Goal: Information Seeking & Learning: Learn about a topic

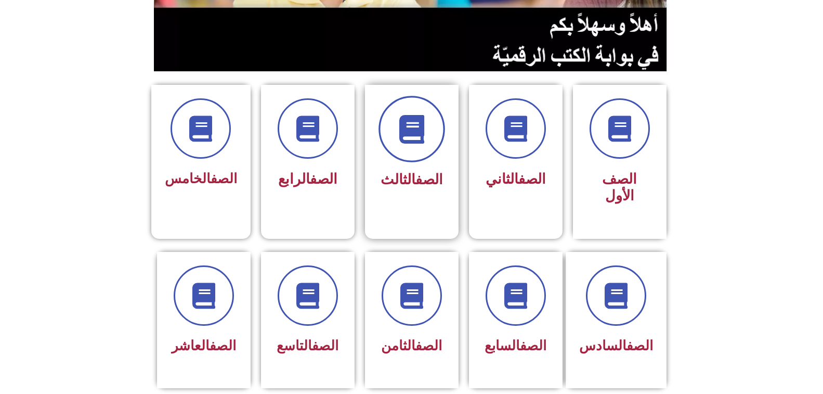
scroll to position [208, 0]
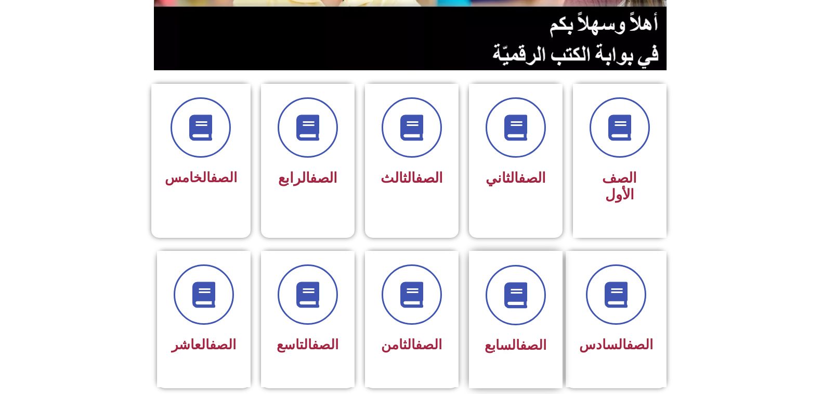
click at [506, 337] on span "الصف السابع" at bounding box center [516, 345] width 62 height 16
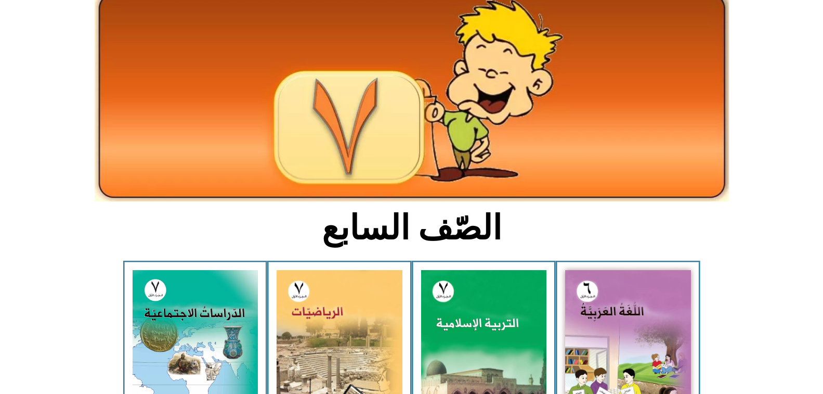
scroll to position [156, 0]
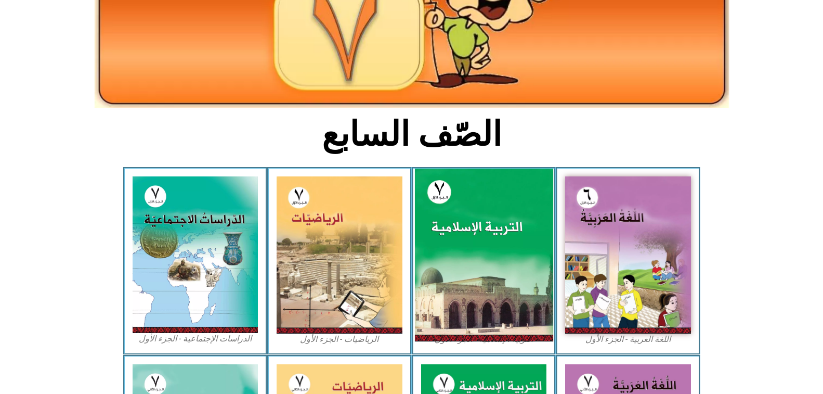
click at [504, 249] on img at bounding box center [483, 254] width 138 height 173
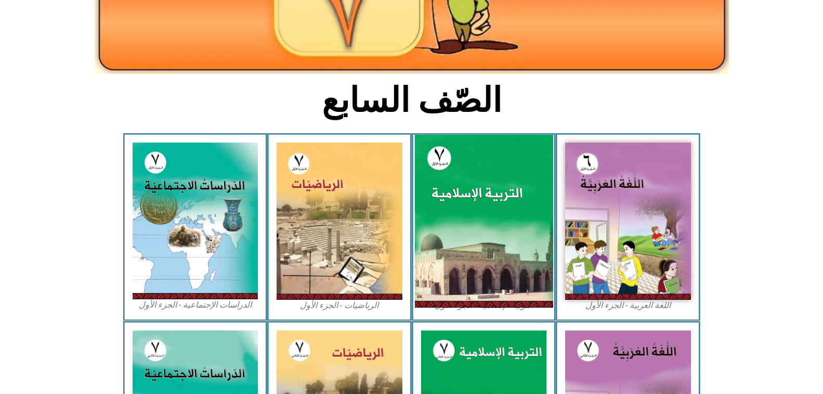
scroll to position [208, 0]
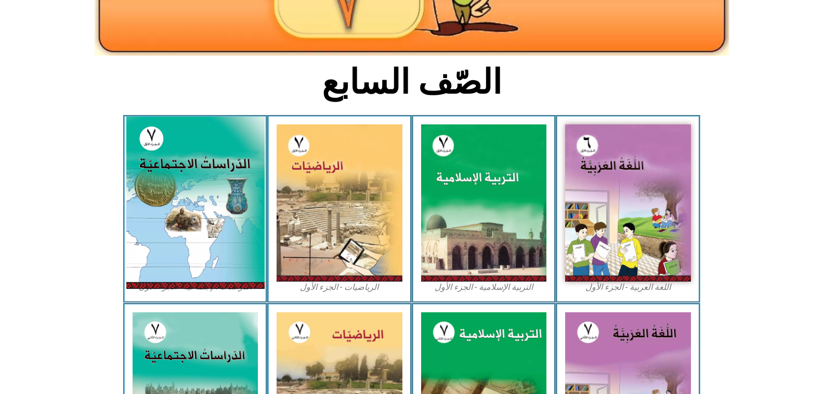
click at [190, 169] on img at bounding box center [195, 202] width 138 height 172
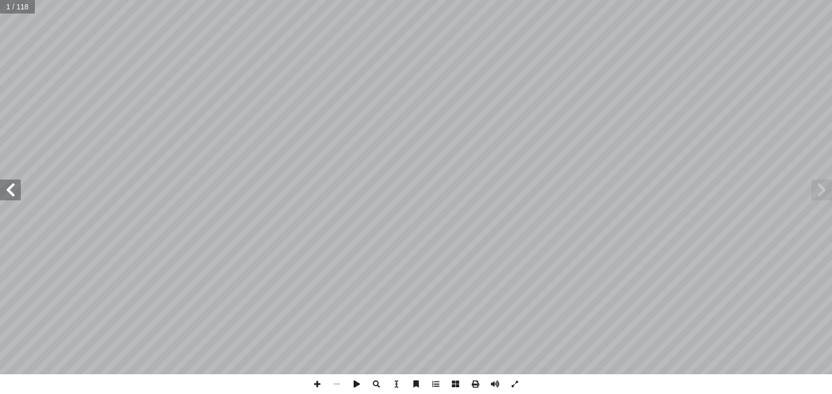
click at [7, 185] on span at bounding box center [10, 189] width 21 height 21
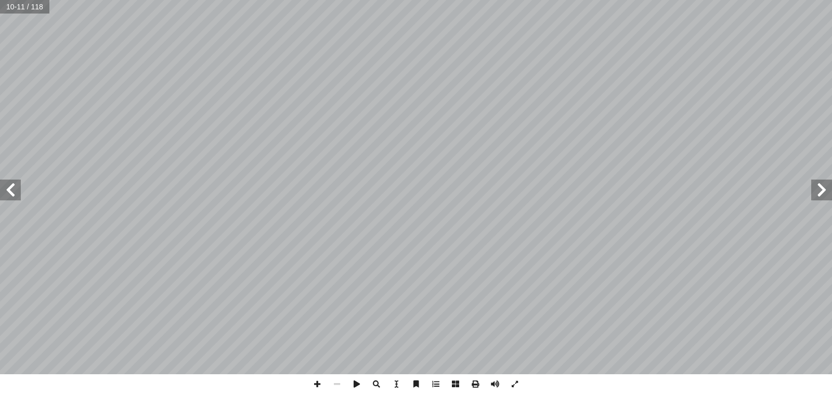
click at [7, 185] on span at bounding box center [10, 189] width 21 height 21
click at [11, 190] on span at bounding box center [10, 189] width 21 height 21
click at [4, 193] on span at bounding box center [10, 189] width 21 height 21
click at [18, 192] on span at bounding box center [10, 189] width 21 height 21
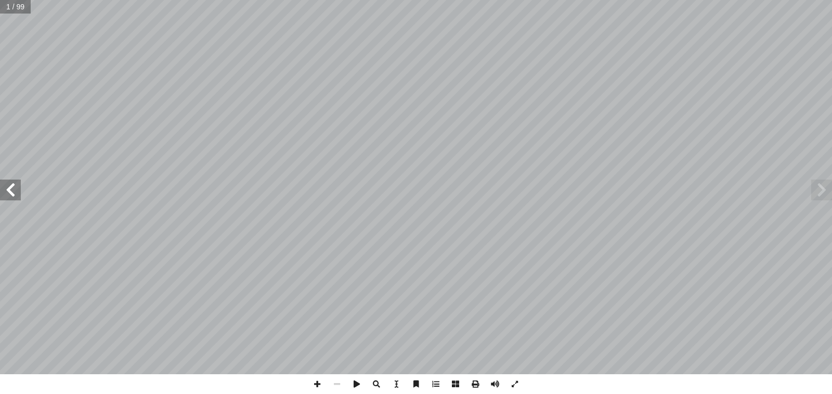
click at [18, 192] on span at bounding box center [10, 189] width 21 height 21
click at [14, 192] on span at bounding box center [10, 189] width 21 height 21
click at [11, 197] on span at bounding box center [10, 189] width 21 height 21
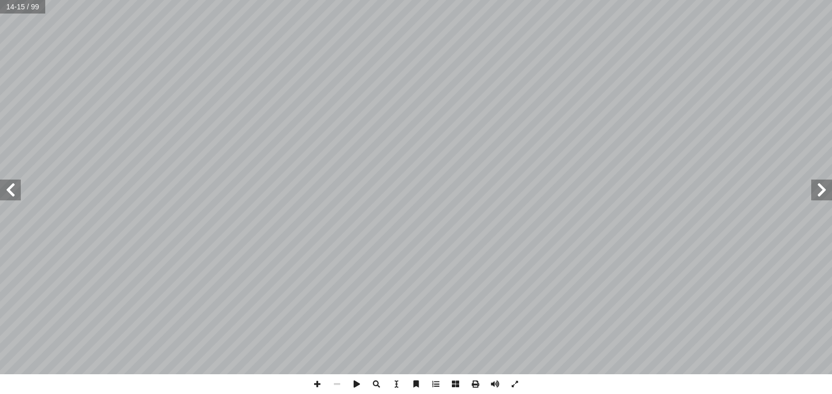
click at [817, 194] on span at bounding box center [821, 189] width 21 height 21
